Goal: Task Accomplishment & Management: Manage account settings

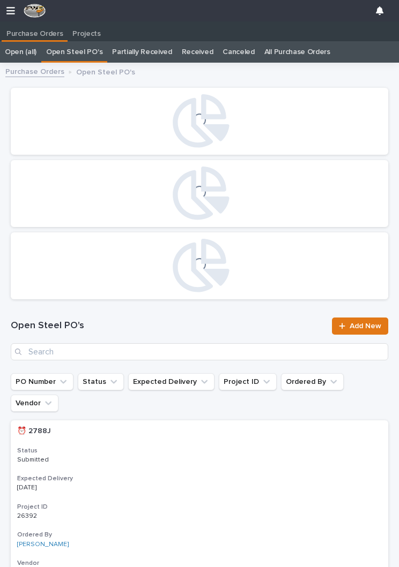
scroll to position [0, 5]
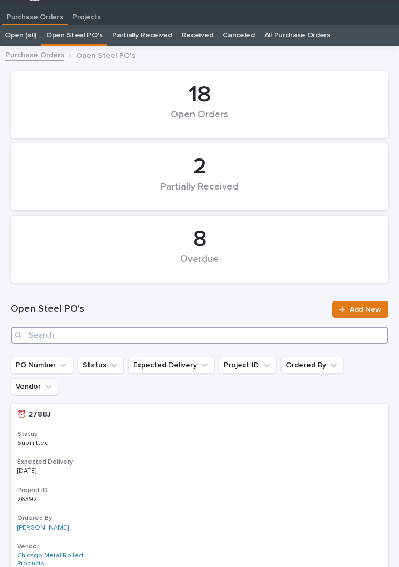
click at [276, 338] on input "Search" at bounding box center [199, 335] width 377 height 17
type input "2843"
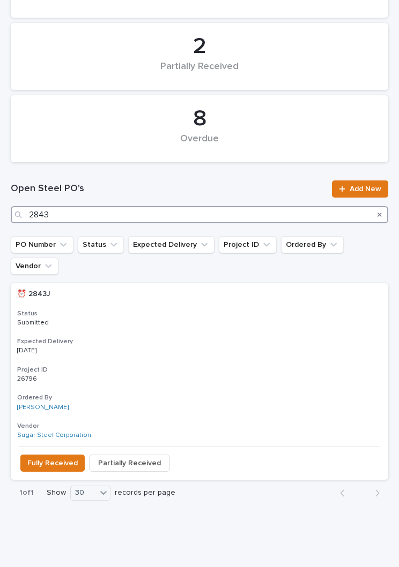
scroll to position [137, 0]
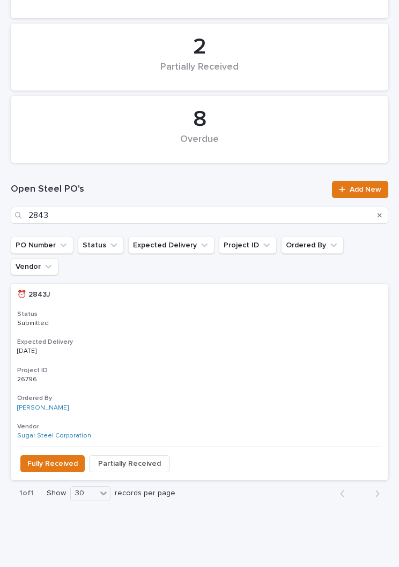
click at [197, 310] on div "⏰ 2843J ⏰ 2843J Status Submitted Expected Delivery [DATE] Project ID 26796 2679…" at bounding box center [199, 365] width 377 height 163
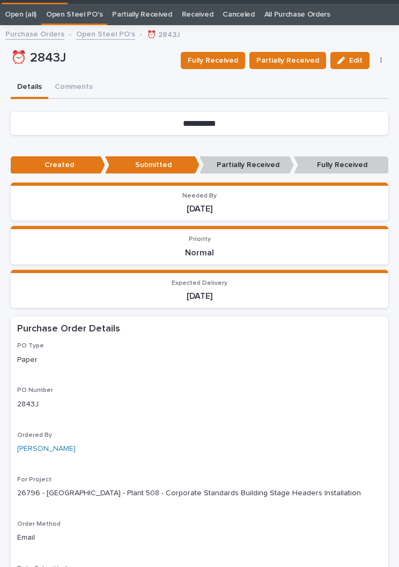
scroll to position [41, 0]
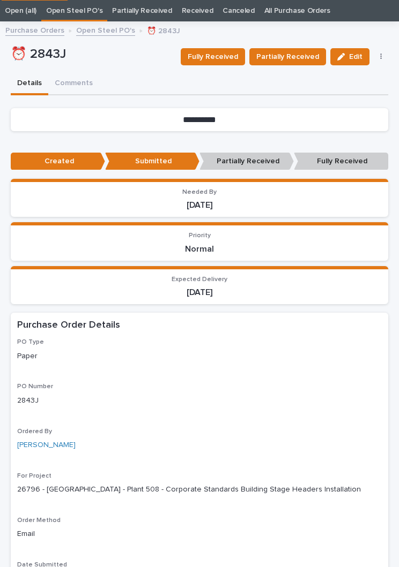
click at [220, 59] on span "Fully Received" at bounding box center [212, 56] width 50 height 11
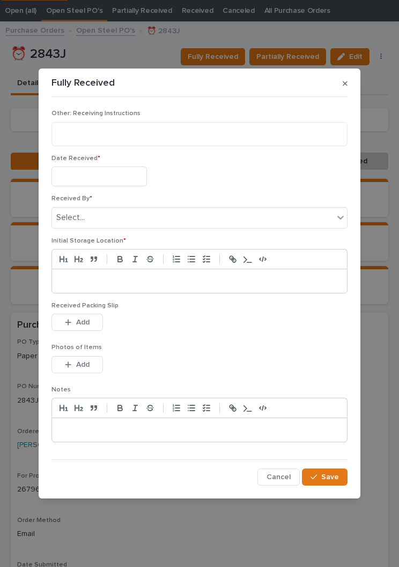
click at [120, 171] on input "text" at bounding box center [98, 177] width 95 height 20
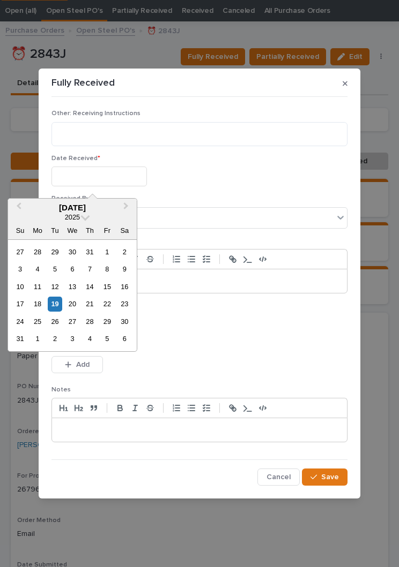
click at [43, 301] on div "18" at bounding box center [37, 304] width 14 height 14
type input "**********"
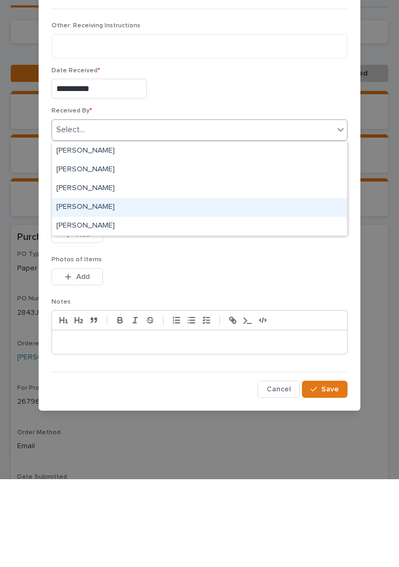
click at [101, 286] on div "[PERSON_NAME]" at bounding box center [199, 295] width 295 height 19
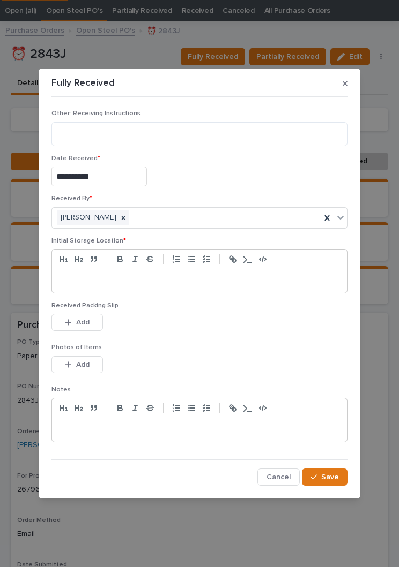
click at [163, 275] on div at bounding box center [199, 281] width 295 height 24
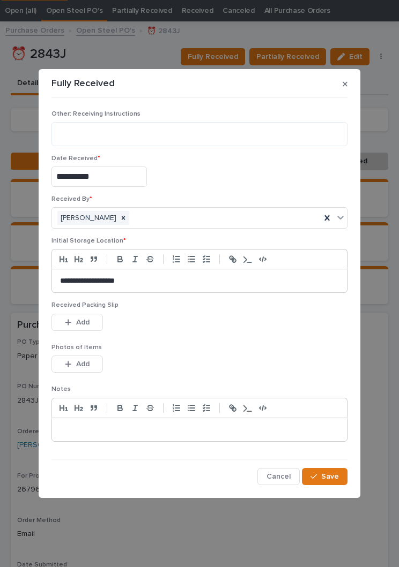
click at [215, 335] on div "This file cannot be opened Download File Add" at bounding box center [199, 324] width 296 height 21
click at [95, 317] on button "Add" at bounding box center [76, 322] width 51 height 17
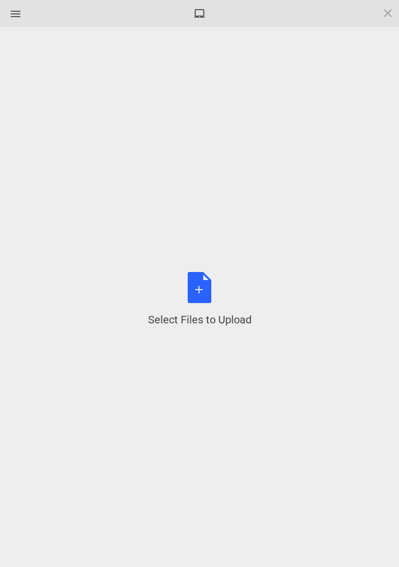
click at [213, 292] on div "Select Files to Upload or Drag and Drop, Copy and Paste Files" at bounding box center [199, 299] width 103 height 55
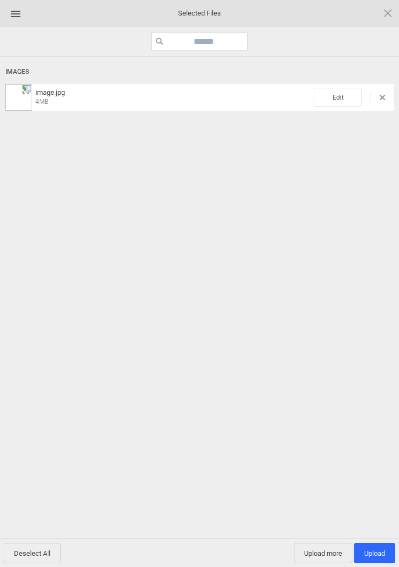
click at [348, 98] on span "Edit" at bounding box center [337, 97] width 48 height 19
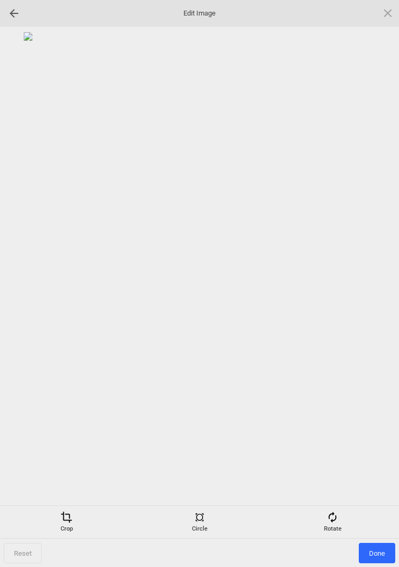
click at [335, 513] on span at bounding box center [332, 518] width 12 height 12
click at [373, 283] on div at bounding box center [374, 284] width 27 height 27
click at [373, 282] on div at bounding box center [374, 284] width 27 height 27
click at [377, 286] on div at bounding box center [374, 284] width 27 height 27
click at [376, 281] on div at bounding box center [374, 284] width 27 height 27
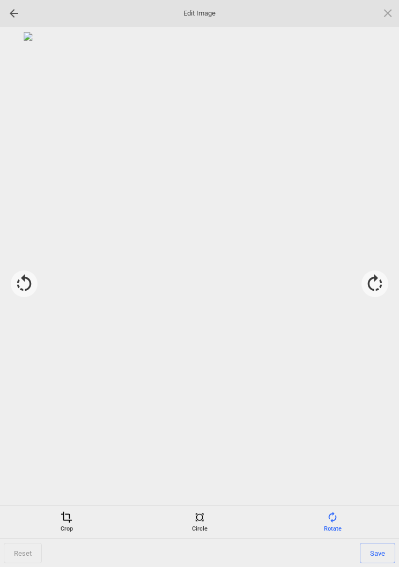
click at [383, 556] on span "Save" at bounding box center [376, 553] width 35 height 20
click at [380, 556] on span "Done" at bounding box center [376, 553] width 36 height 20
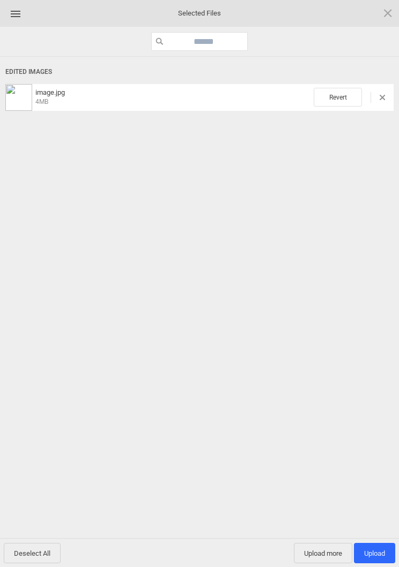
click at [373, 552] on span "Upload 1" at bounding box center [374, 554] width 21 height 8
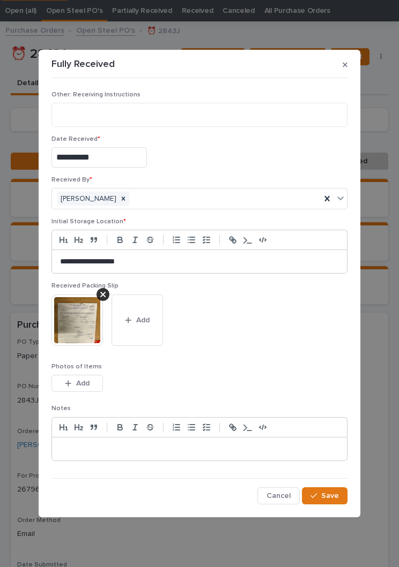
click at [333, 502] on button "Save" at bounding box center [325, 495] width 46 height 17
